Goal: Purchase product/service

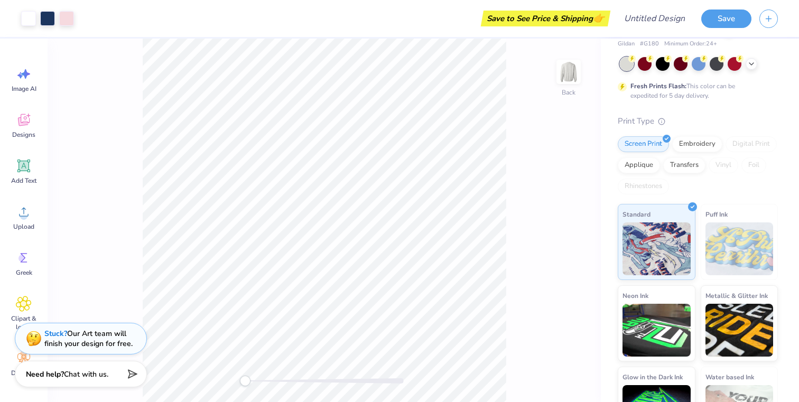
scroll to position [84, 0]
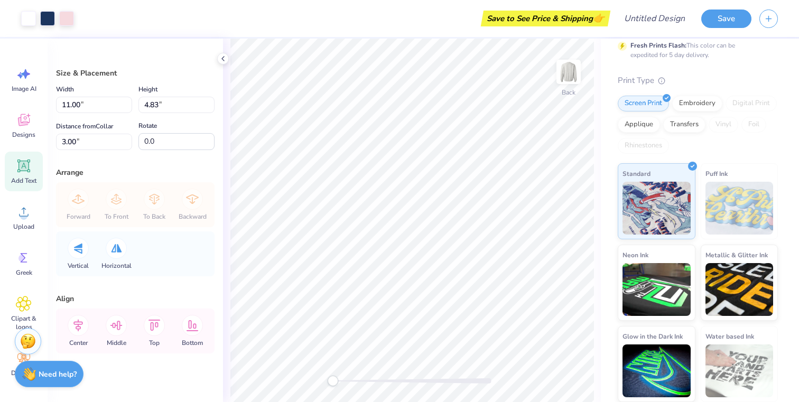
click at [31, 173] on icon at bounding box center [24, 166] width 16 height 16
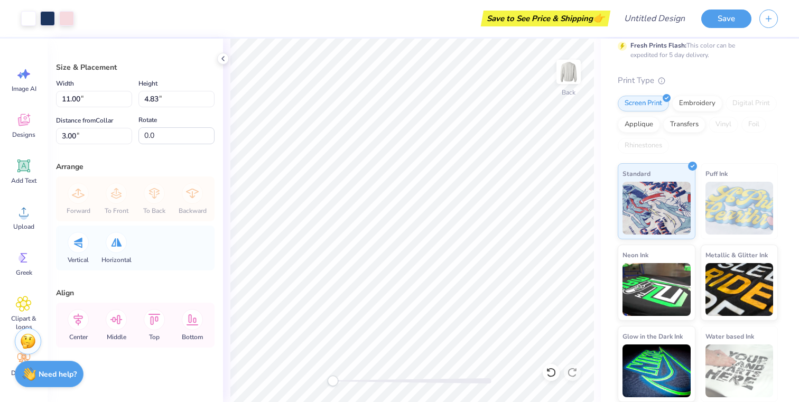
scroll to position [10, 0]
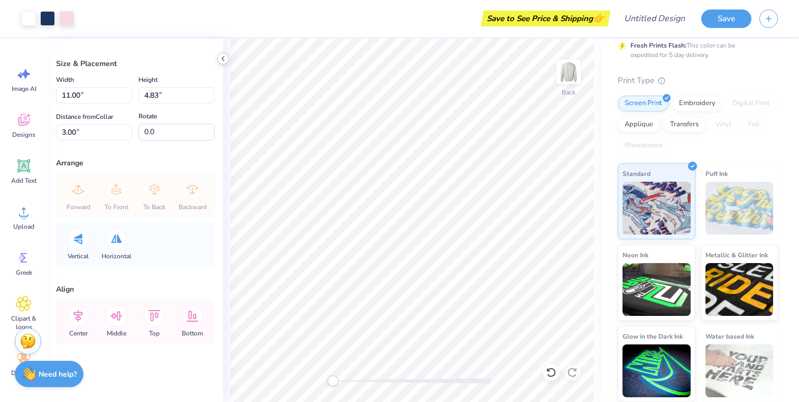
click at [226, 55] on icon at bounding box center [223, 58] width 8 height 8
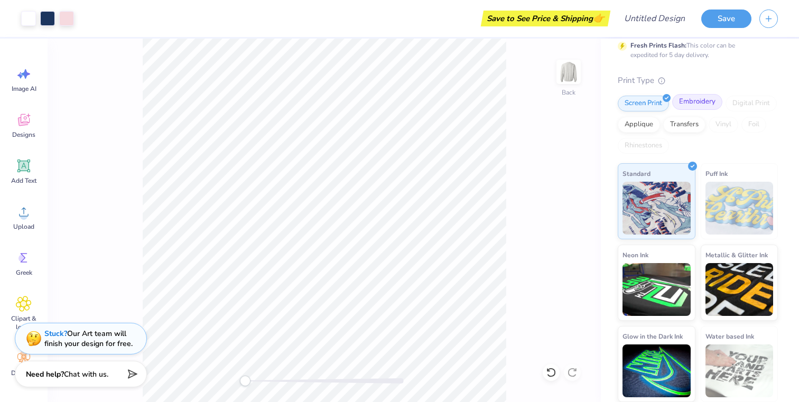
click at [701, 106] on div "Embroidery" at bounding box center [698, 102] width 50 height 16
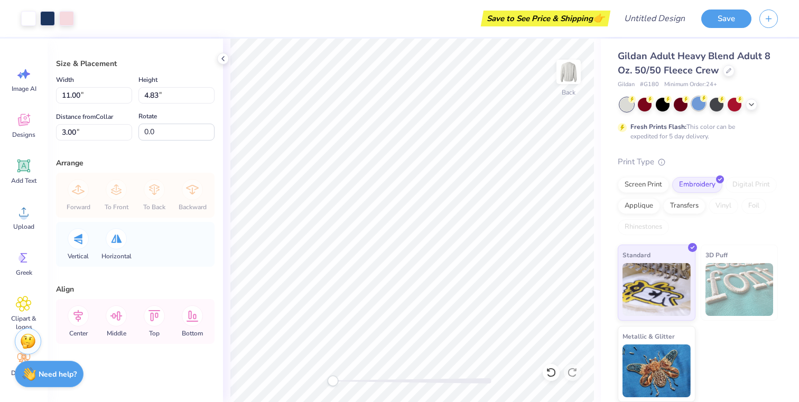
click at [695, 103] on div at bounding box center [699, 104] width 14 height 14
click at [626, 109] on div at bounding box center [627, 105] width 14 height 14
click at [675, 109] on div at bounding box center [681, 104] width 14 height 14
click at [666, 108] on div at bounding box center [663, 104] width 14 height 14
click at [637, 208] on div "Applique" at bounding box center [639, 205] width 42 height 16
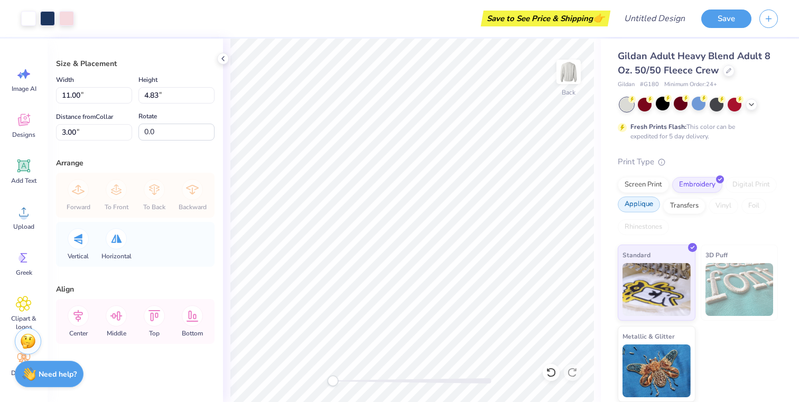
scroll to position [0, 0]
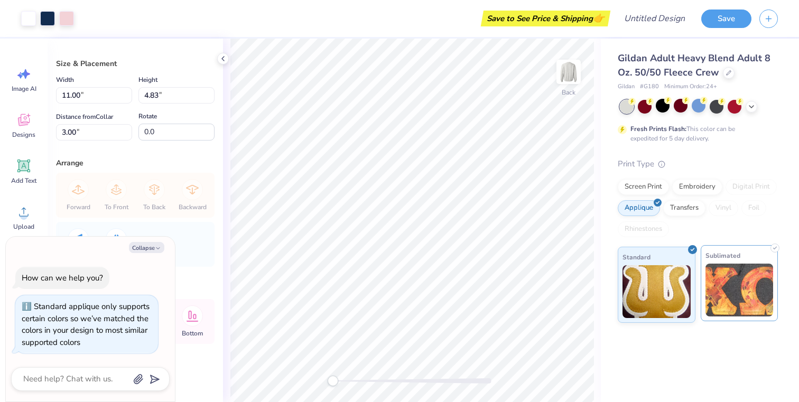
click at [719, 298] on img at bounding box center [740, 290] width 68 height 53
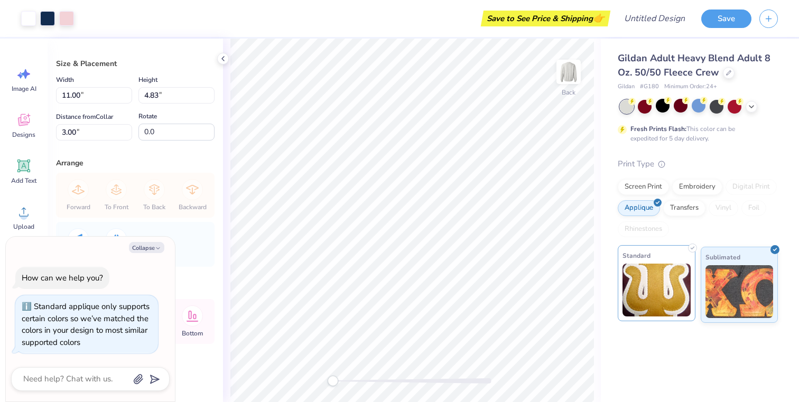
click at [661, 296] on img at bounding box center [657, 290] width 68 height 53
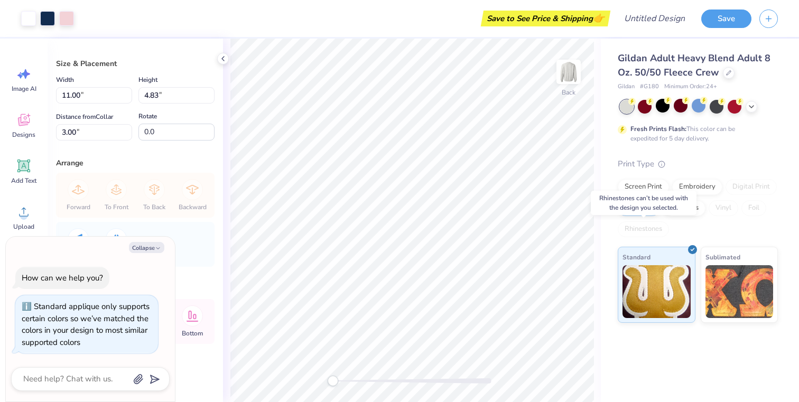
click at [636, 219] on div "Screen Print Embroidery Digital Print Applique Transfers Vinyl Foil Rhinestones" at bounding box center [698, 208] width 160 height 58
click at [158, 250] on icon "button" at bounding box center [158, 248] width 6 height 6
type textarea "x"
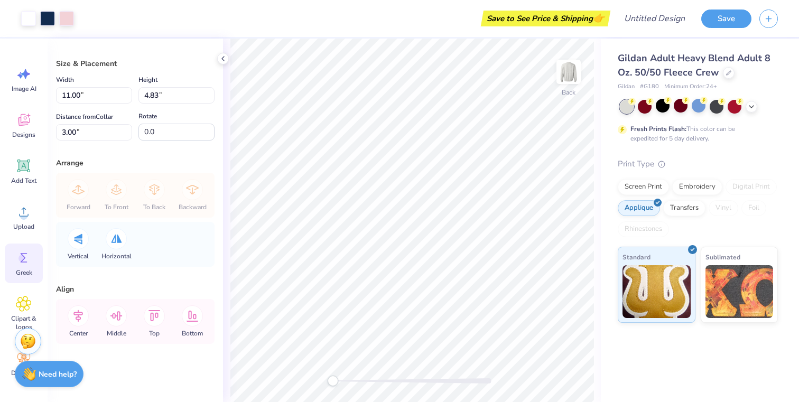
scroll to position [5, 0]
click at [24, 263] on div "Greek" at bounding box center [24, 259] width 38 height 40
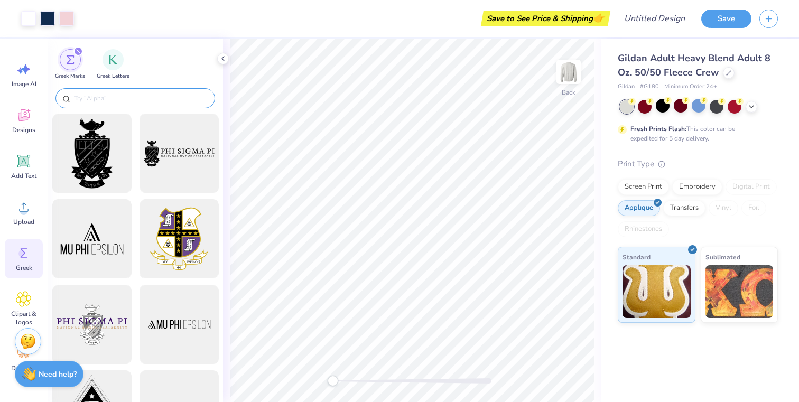
click at [190, 102] on input "text" at bounding box center [140, 98] width 135 height 11
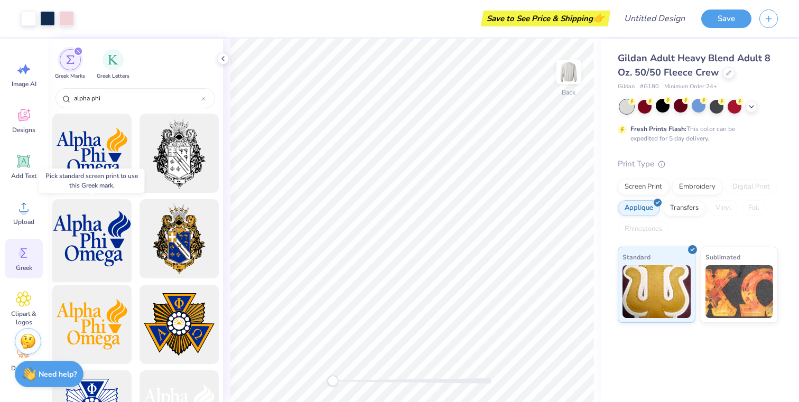
type input "alpha phi"
click at [122, 222] on div at bounding box center [91, 239] width 87 height 87
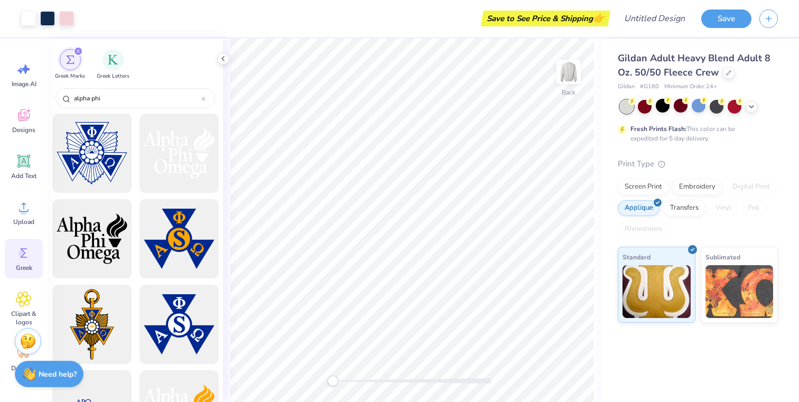
scroll to position [270, 0]
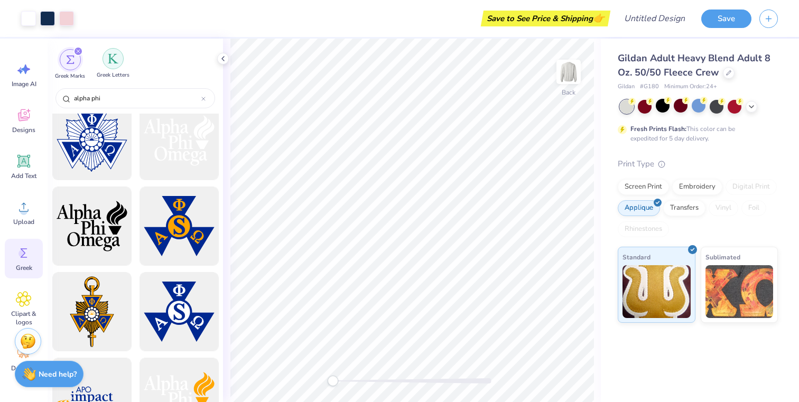
click at [114, 62] on img "filter for Greek Letters" at bounding box center [113, 58] width 11 height 11
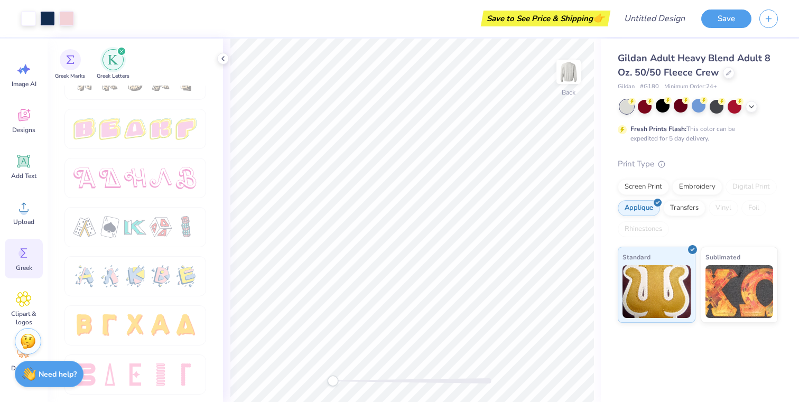
scroll to position [61, 0]
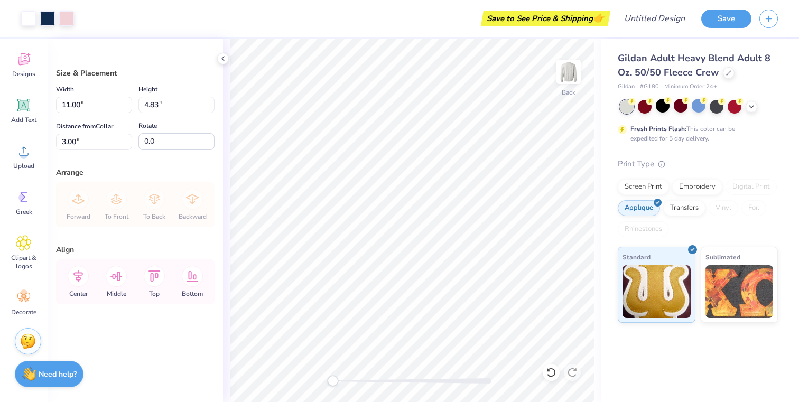
type input "14.21"
click at [548, 373] on icon at bounding box center [551, 372] width 11 height 11
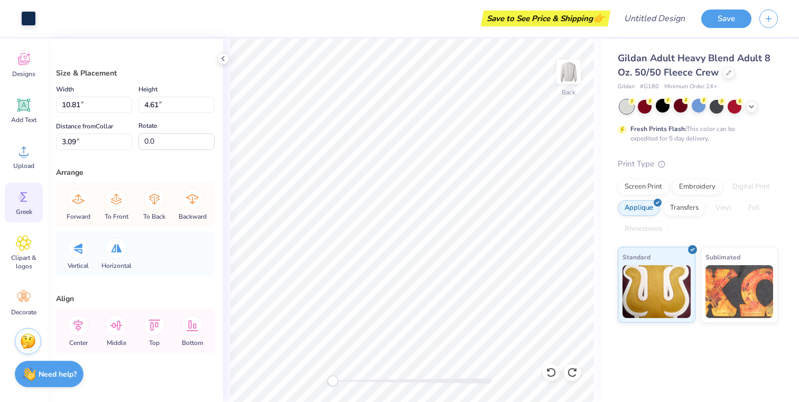
click at [27, 206] on div "Greek" at bounding box center [24, 203] width 38 height 40
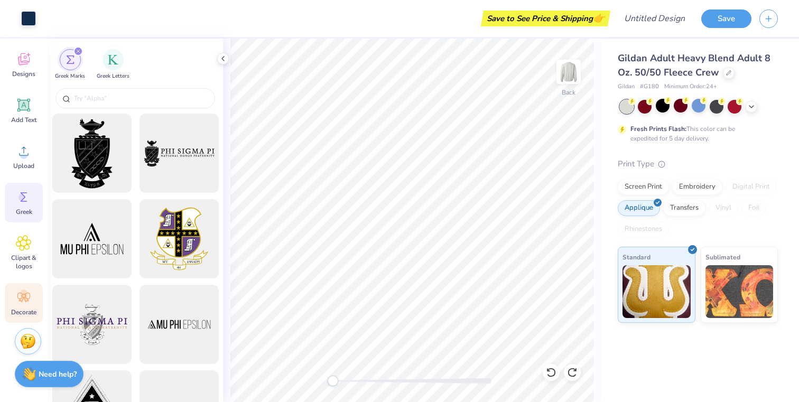
click at [30, 298] on icon at bounding box center [24, 298] width 16 height 16
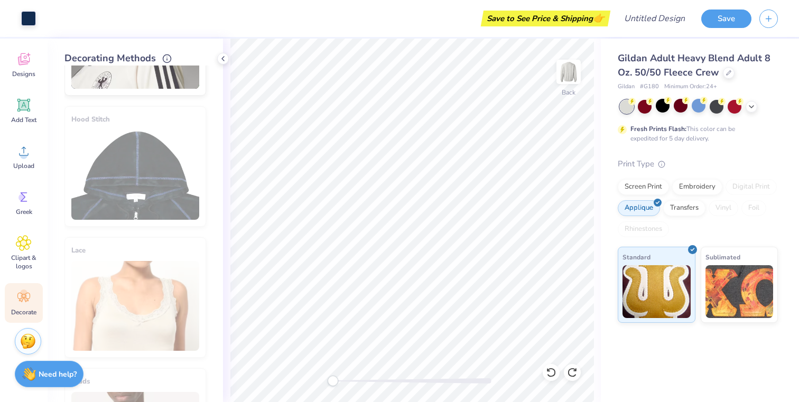
scroll to position [0, 0]
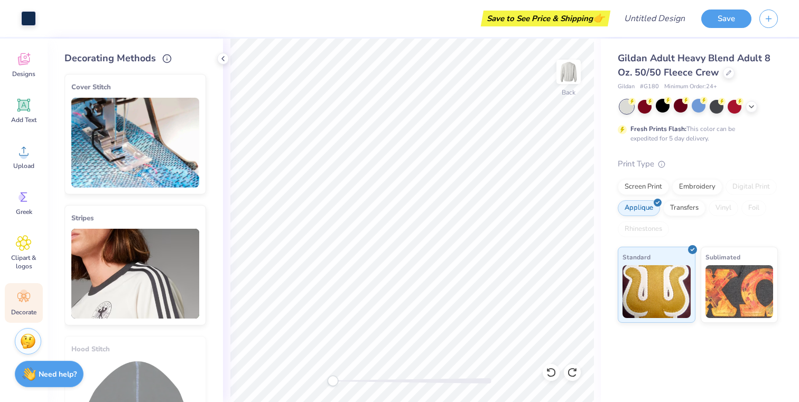
click at [124, 262] on img at bounding box center [135, 274] width 128 height 90
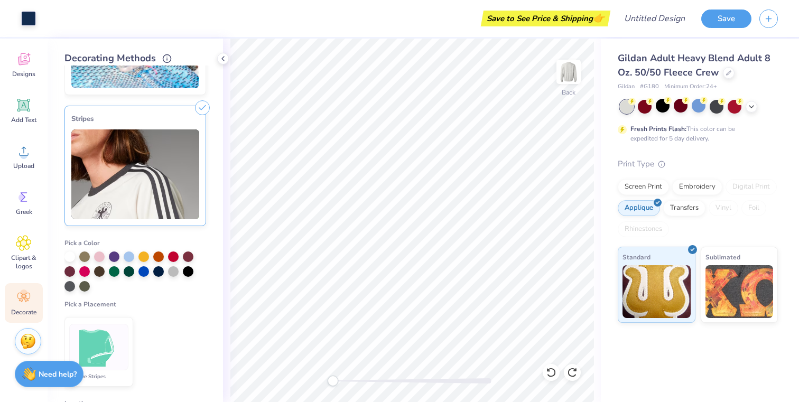
scroll to position [100, 0]
click at [132, 258] on div at bounding box center [129, 255] width 11 height 11
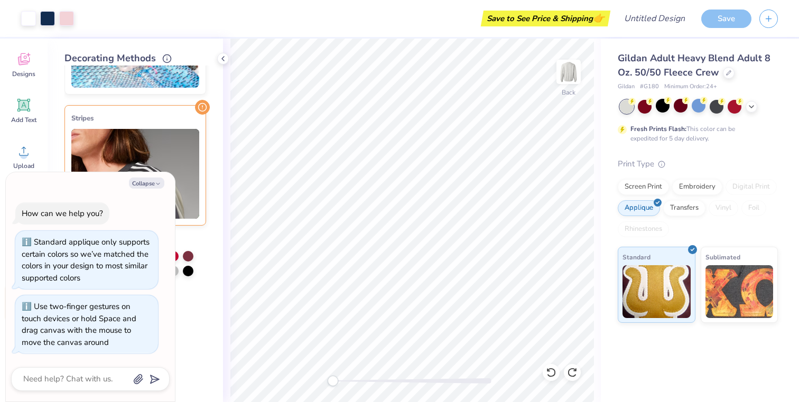
click at [312, 390] on div "Back" at bounding box center [412, 221] width 378 height 364
click at [153, 187] on button "Collapse" at bounding box center [146, 183] width 35 height 11
type textarea "x"
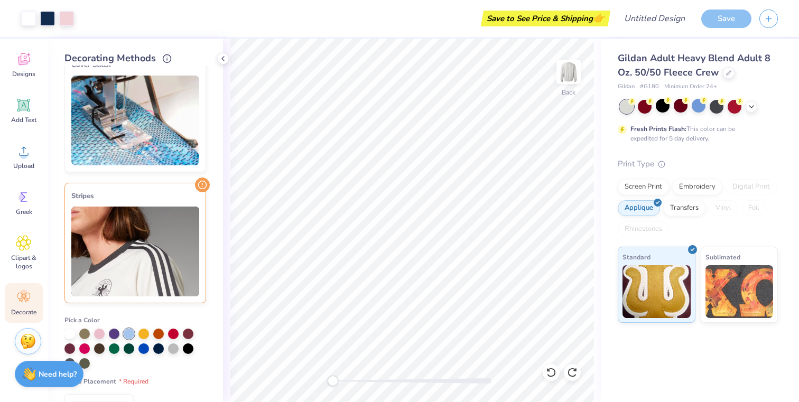
scroll to position [6, 0]
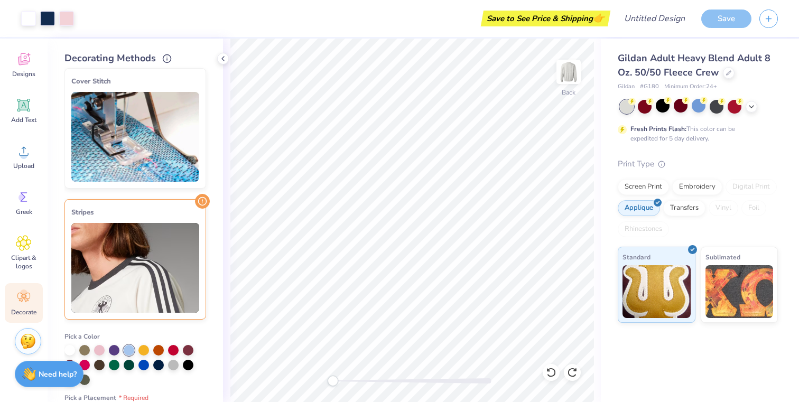
click at [156, 132] on img at bounding box center [135, 137] width 128 height 90
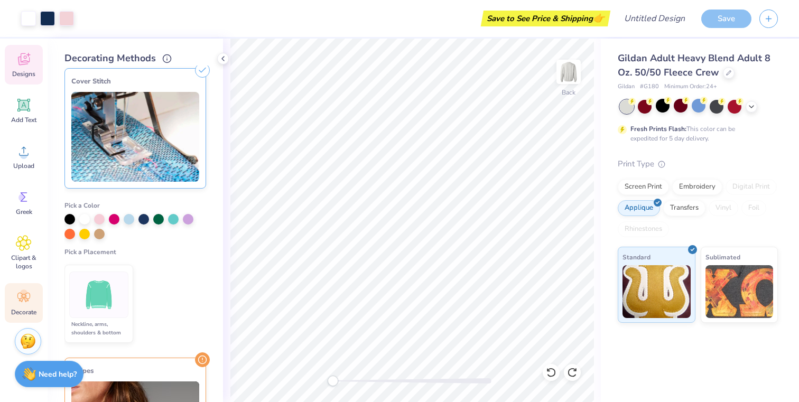
click at [23, 68] on div "Designs" at bounding box center [24, 65] width 38 height 40
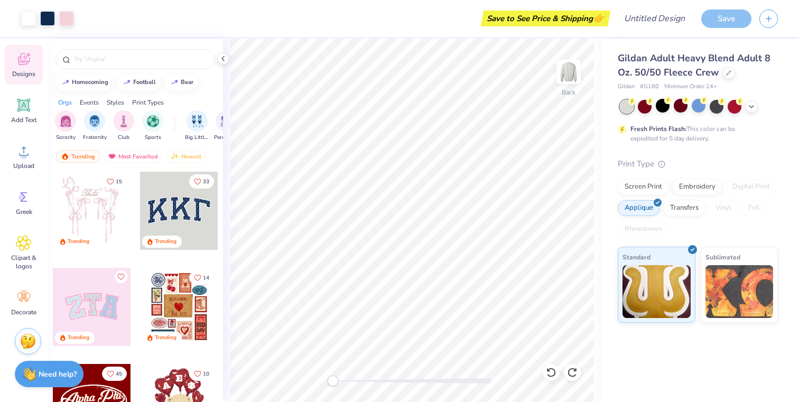
click at [180, 216] on div at bounding box center [179, 211] width 78 height 78
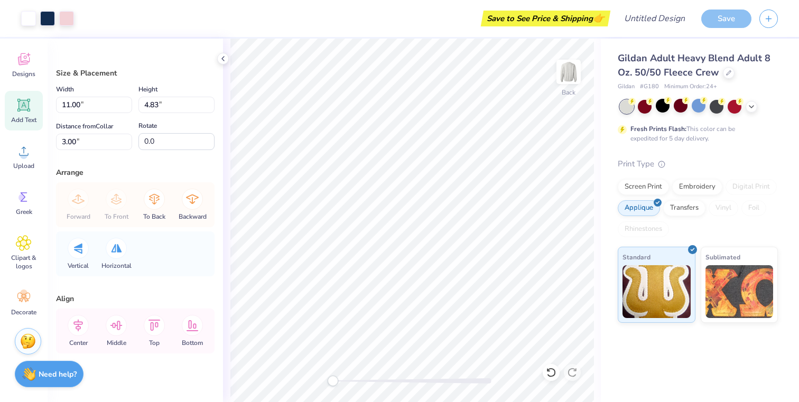
click at [22, 109] on icon at bounding box center [24, 105] width 10 height 10
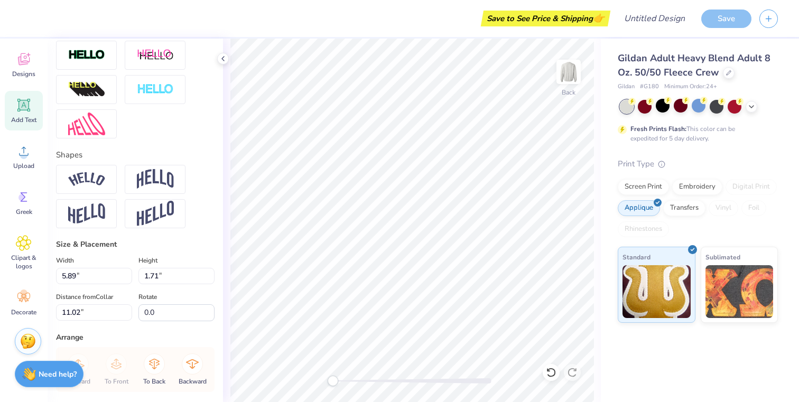
scroll to position [507, 0]
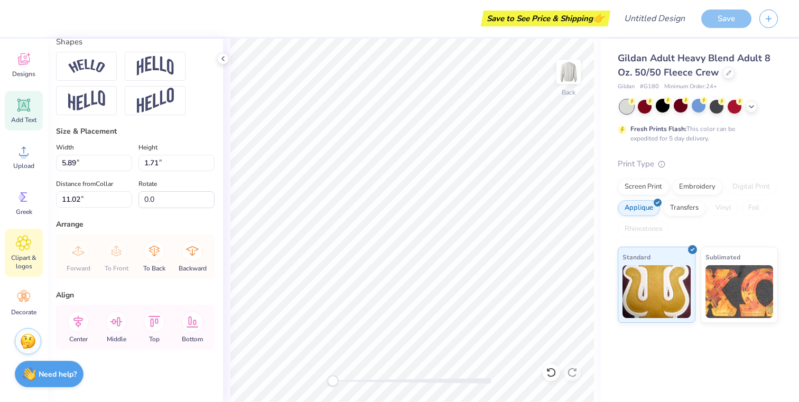
click at [21, 244] on icon at bounding box center [24, 243] width 6 height 6
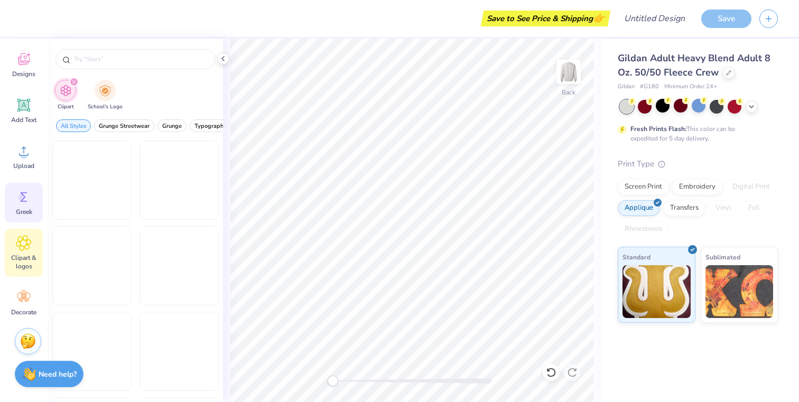
click at [14, 198] on div "Greek" at bounding box center [24, 203] width 38 height 40
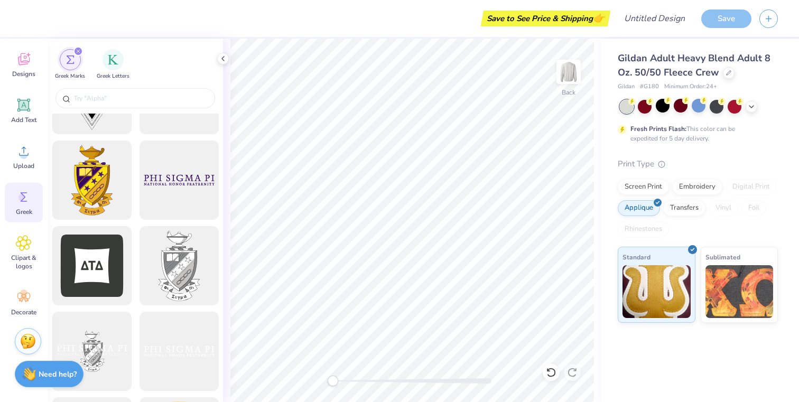
scroll to position [332, 0]
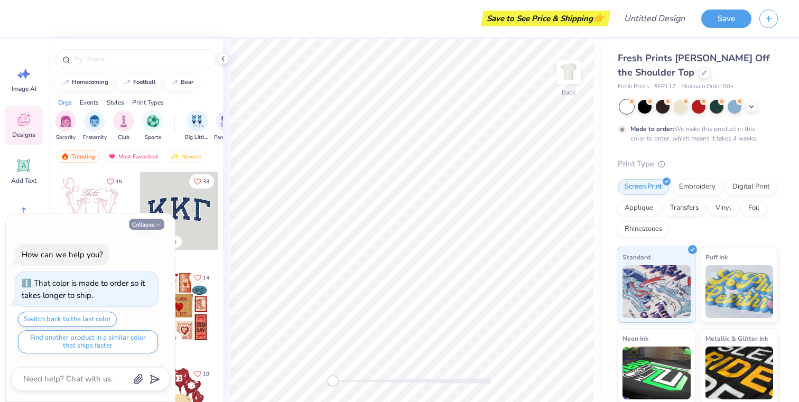
click at [155, 226] on icon "button" at bounding box center [158, 225] width 6 height 6
type textarea "x"
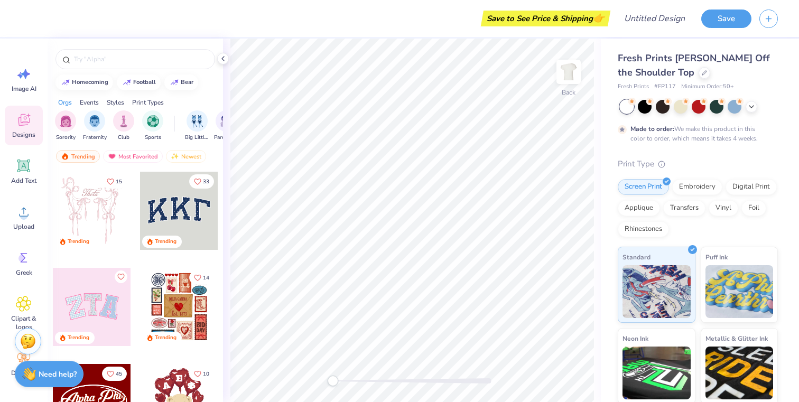
click at [161, 204] on div at bounding box center [179, 211] width 78 height 78
